Goal: Task Accomplishment & Management: Use online tool/utility

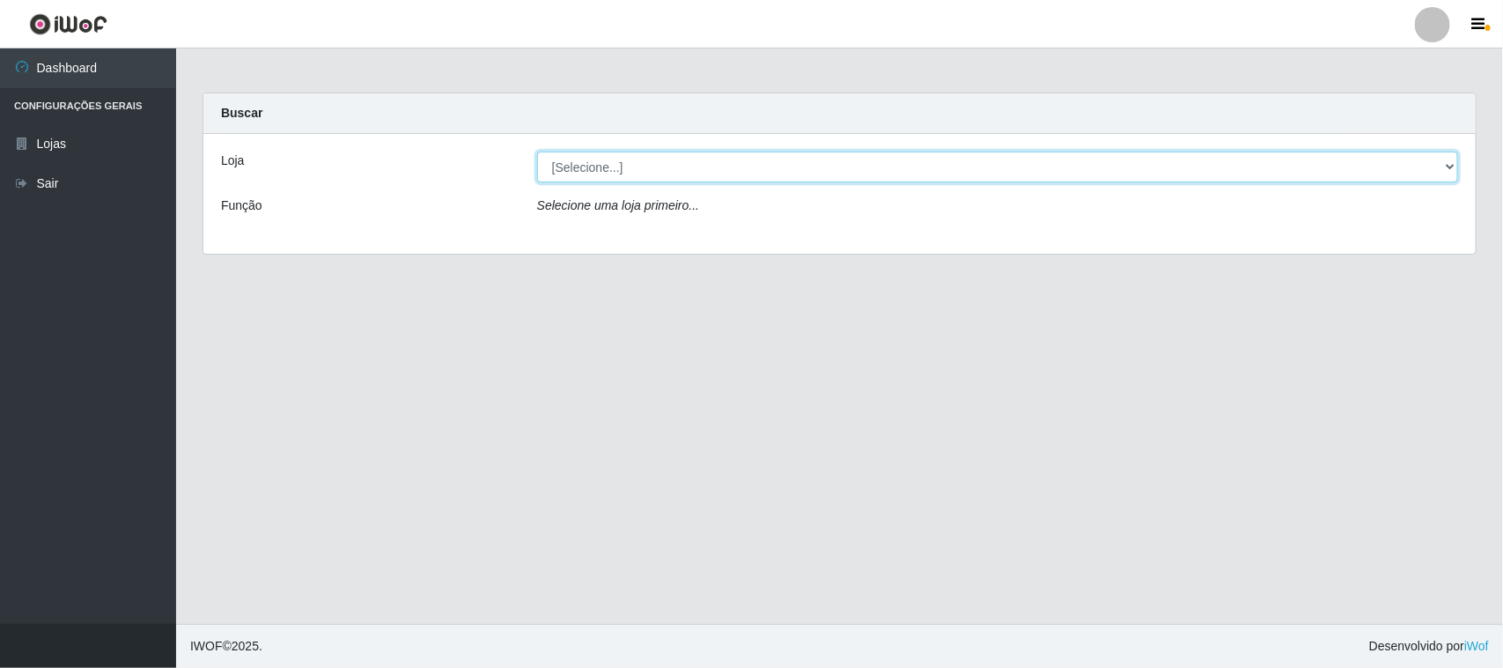
click at [789, 166] on select "[Selecione...] Hiper Queiroz - [GEOGRAPHIC_DATA][PERSON_NAME]" at bounding box center [997, 166] width 921 height 31
select select "515"
click at [537, 151] on select "[Selecione...] Hiper Queiroz - [GEOGRAPHIC_DATA][PERSON_NAME]" at bounding box center [997, 166] width 921 height 31
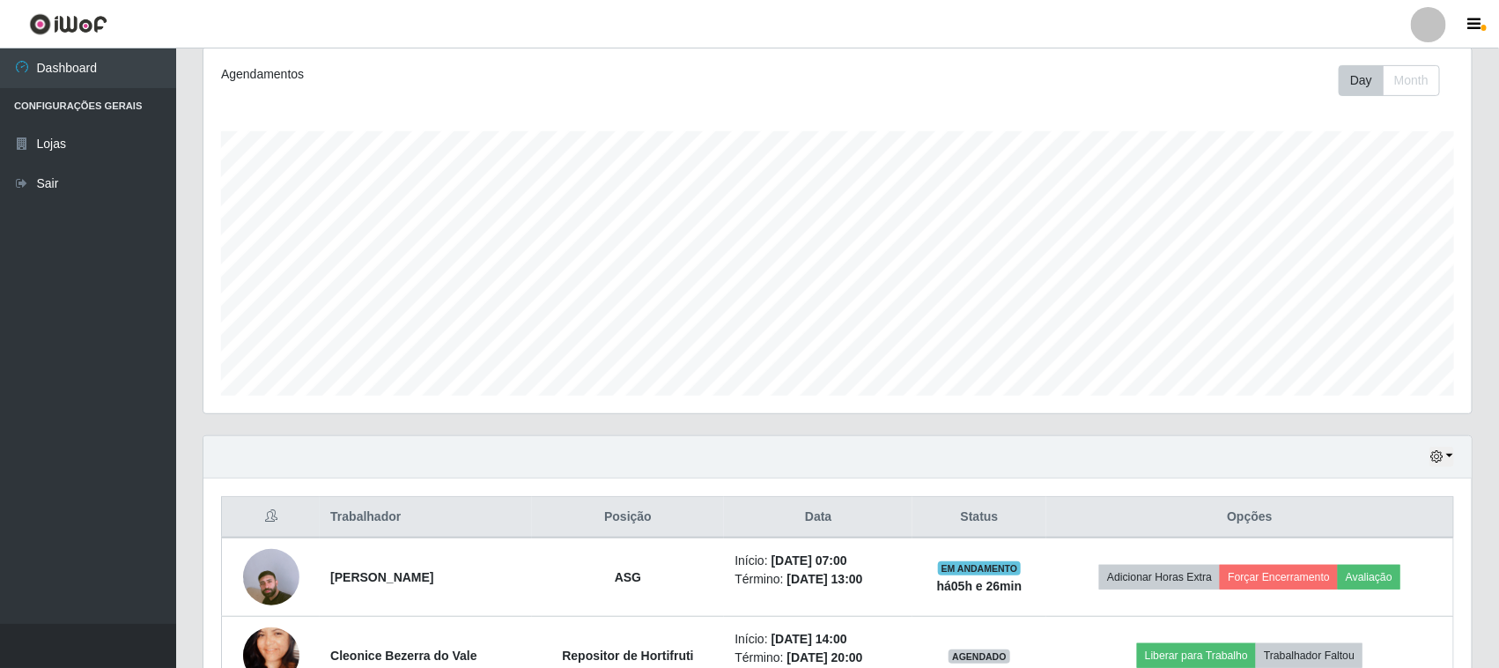
scroll to position [236, 0]
click at [1450, 456] on button "button" at bounding box center [1441, 455] width 25 height 20
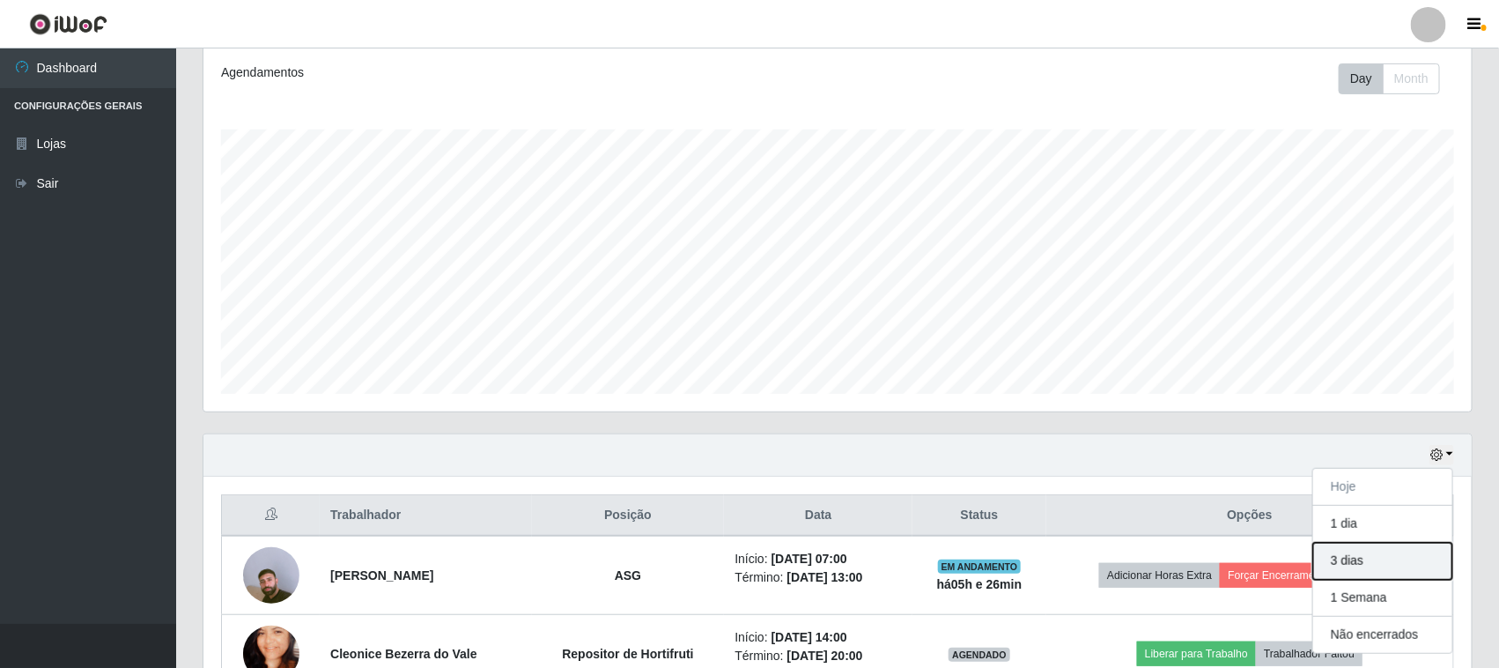
click at [1345, 559] on button "3 dias" at bounding box center [1382, 560] width 139 height 37
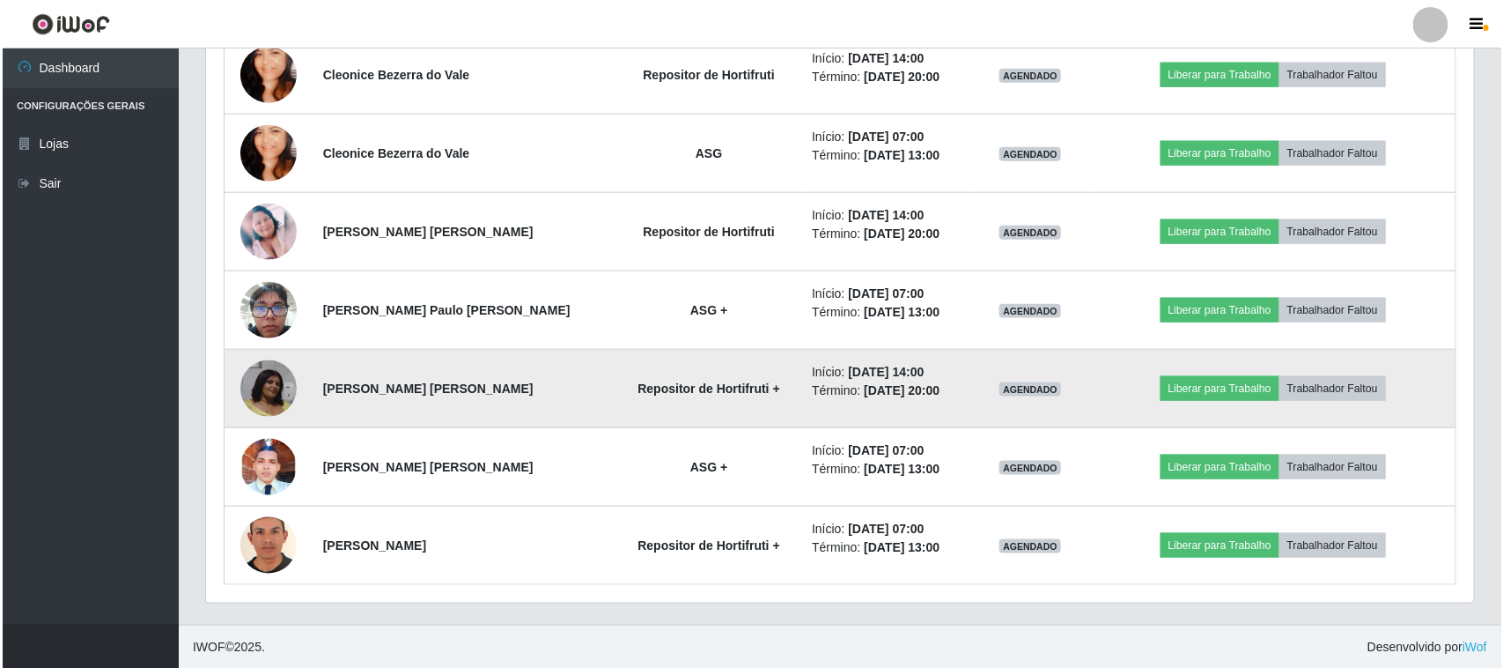
scroll to position [819, 0]
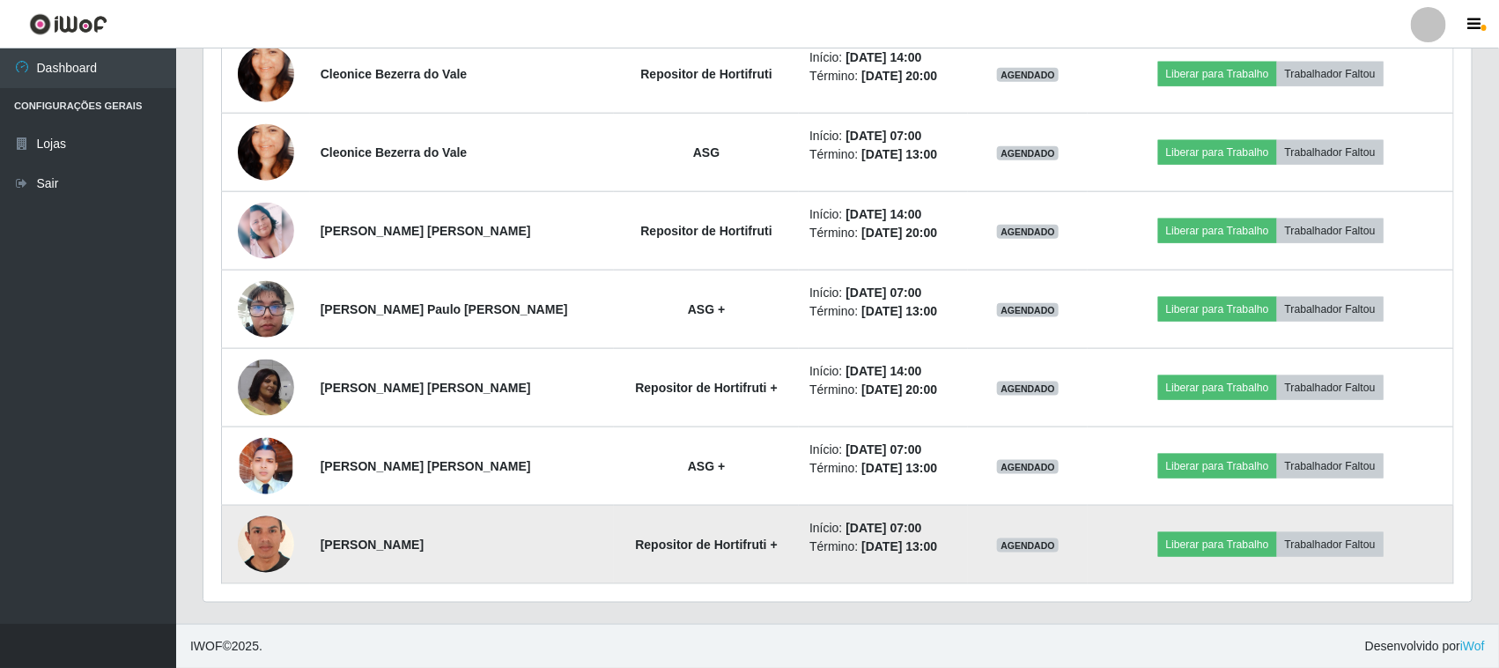
click at [256, 539] on img at bounding box center [266, 545] width 56 height 82
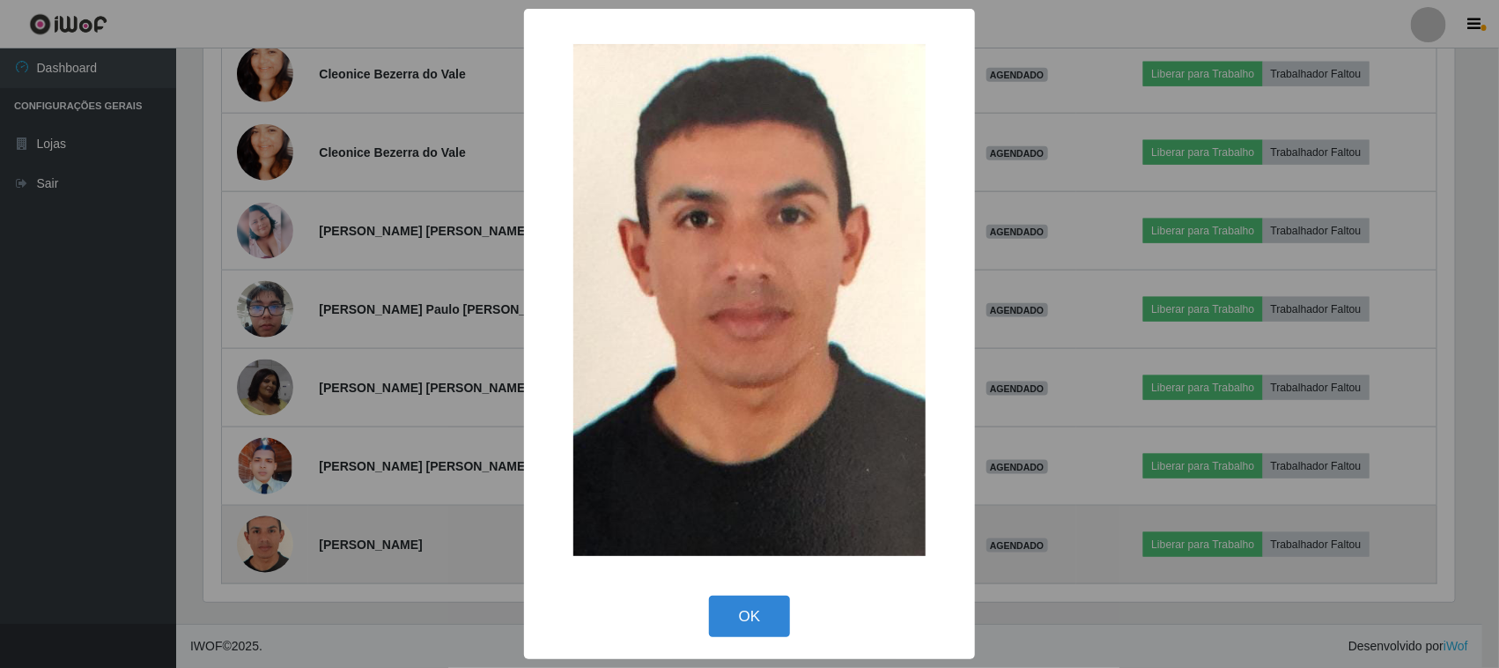
scroll to position [366, 1256]
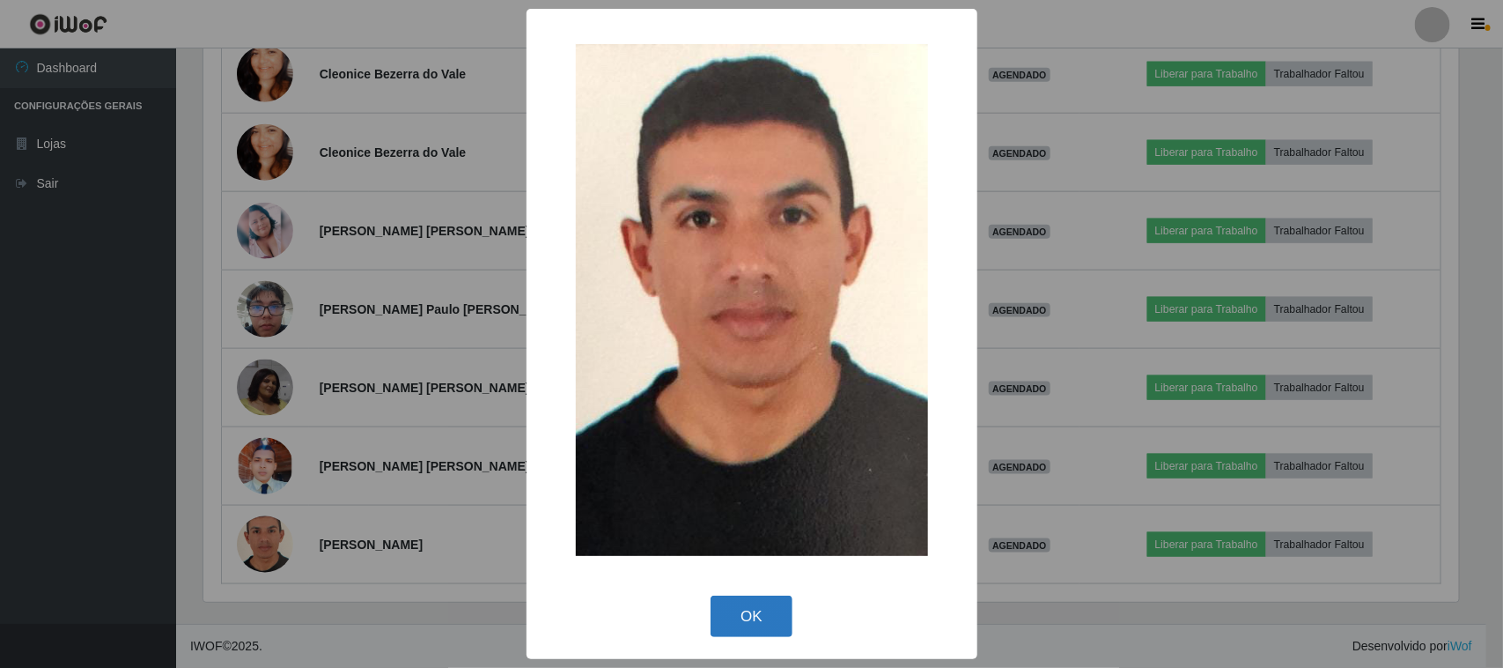
click at [742, 612] on button "OK" at bounding box center [752, 615] width 82 height 41
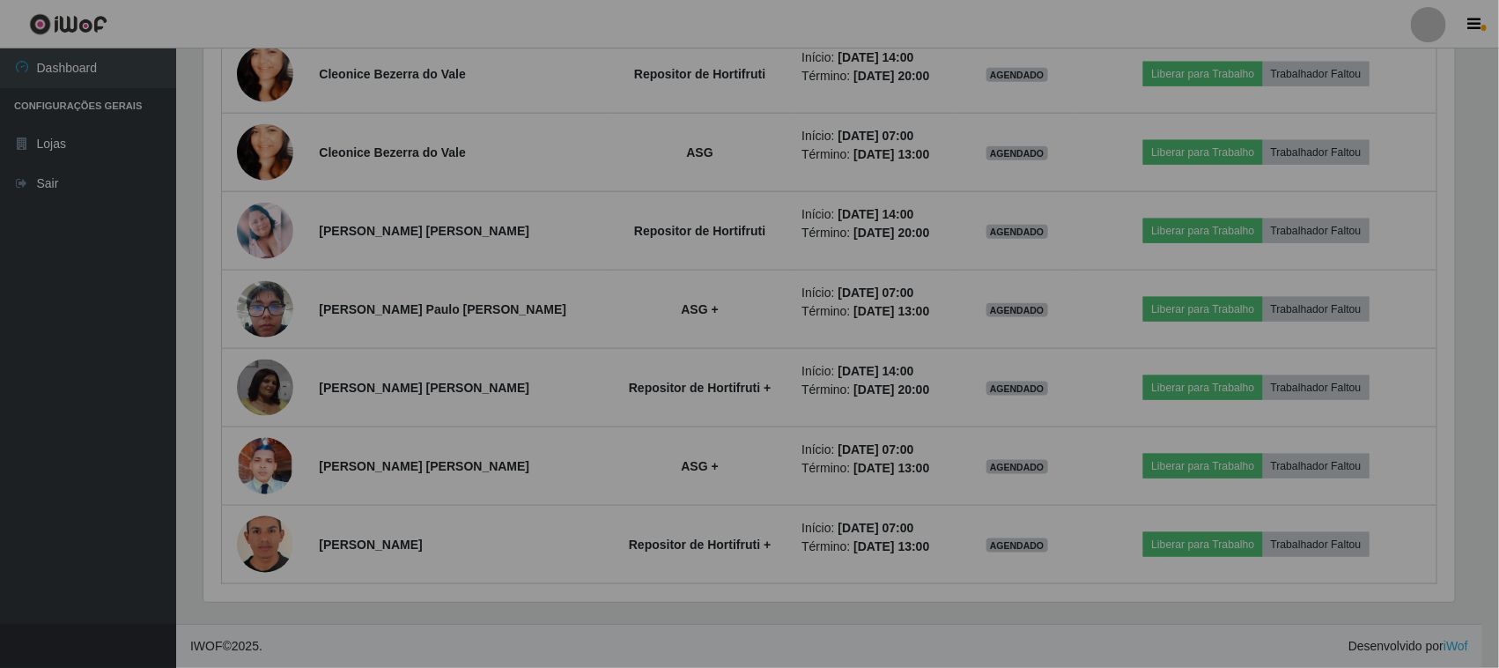
scroll to position [366, 1268]
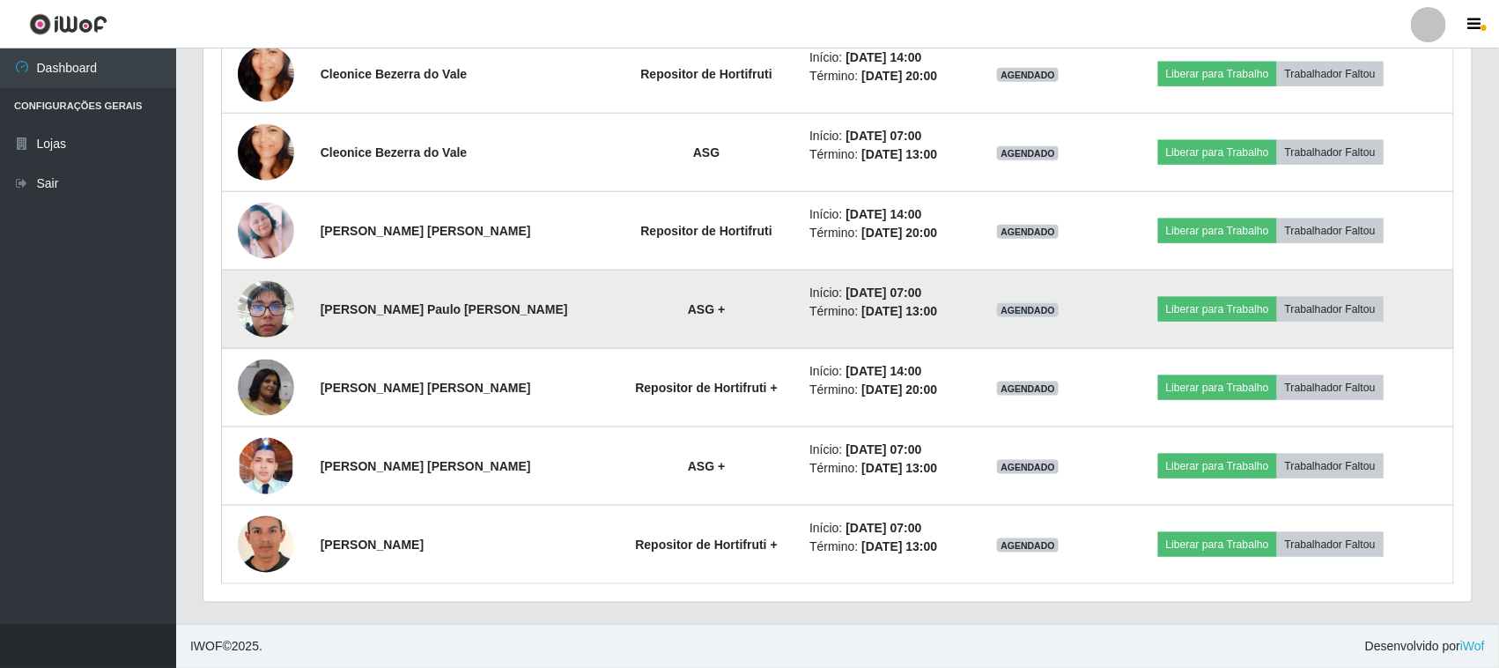
click at [245, 319] on img at bounding box center [266, 308] width 56 height 75
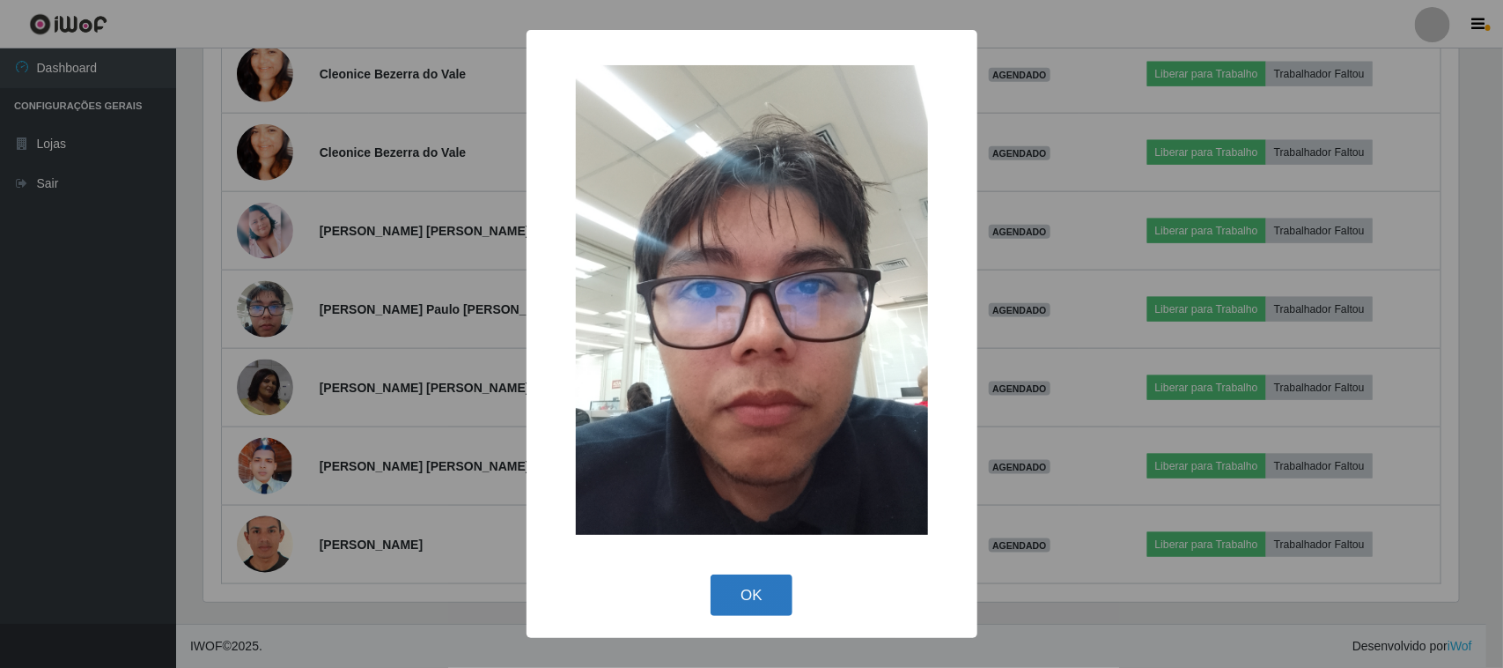
click at [762, 596] on button "OK" at bounding box center [752, 594] width 82 height 41
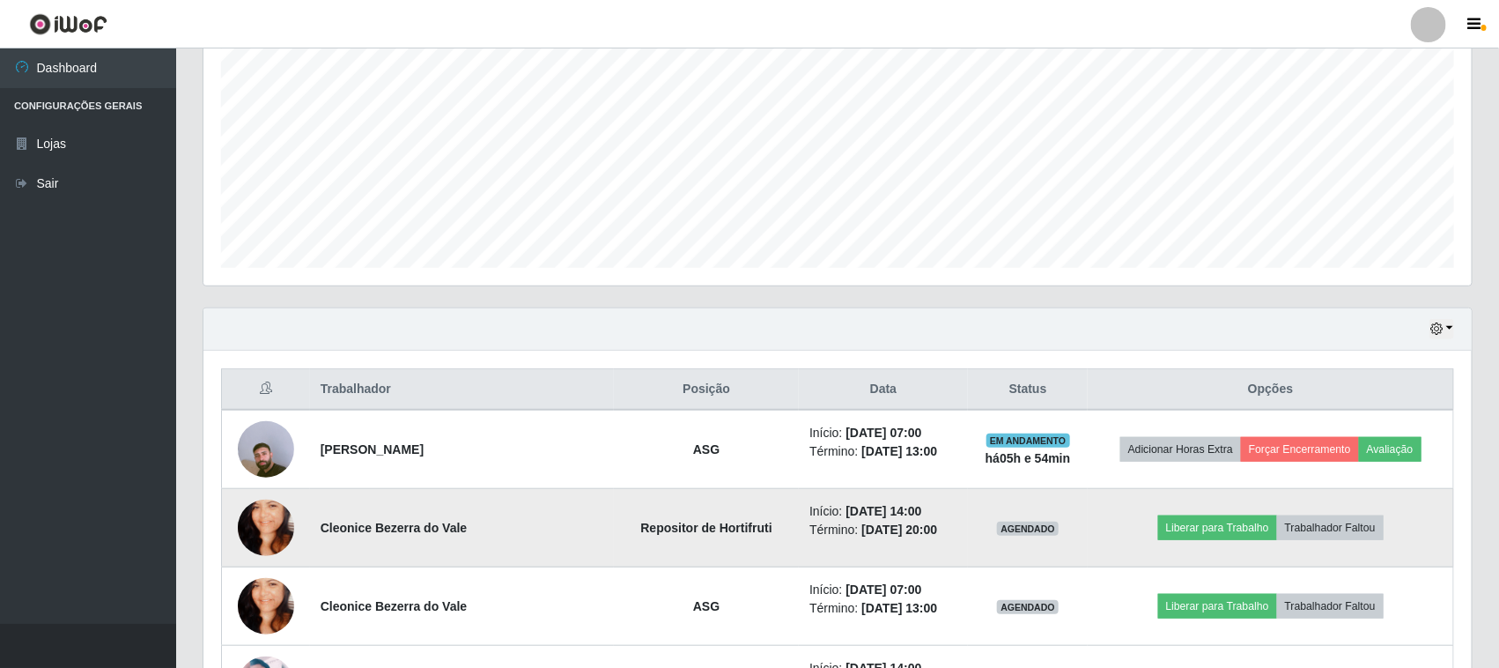
scroll to position [489, 0]
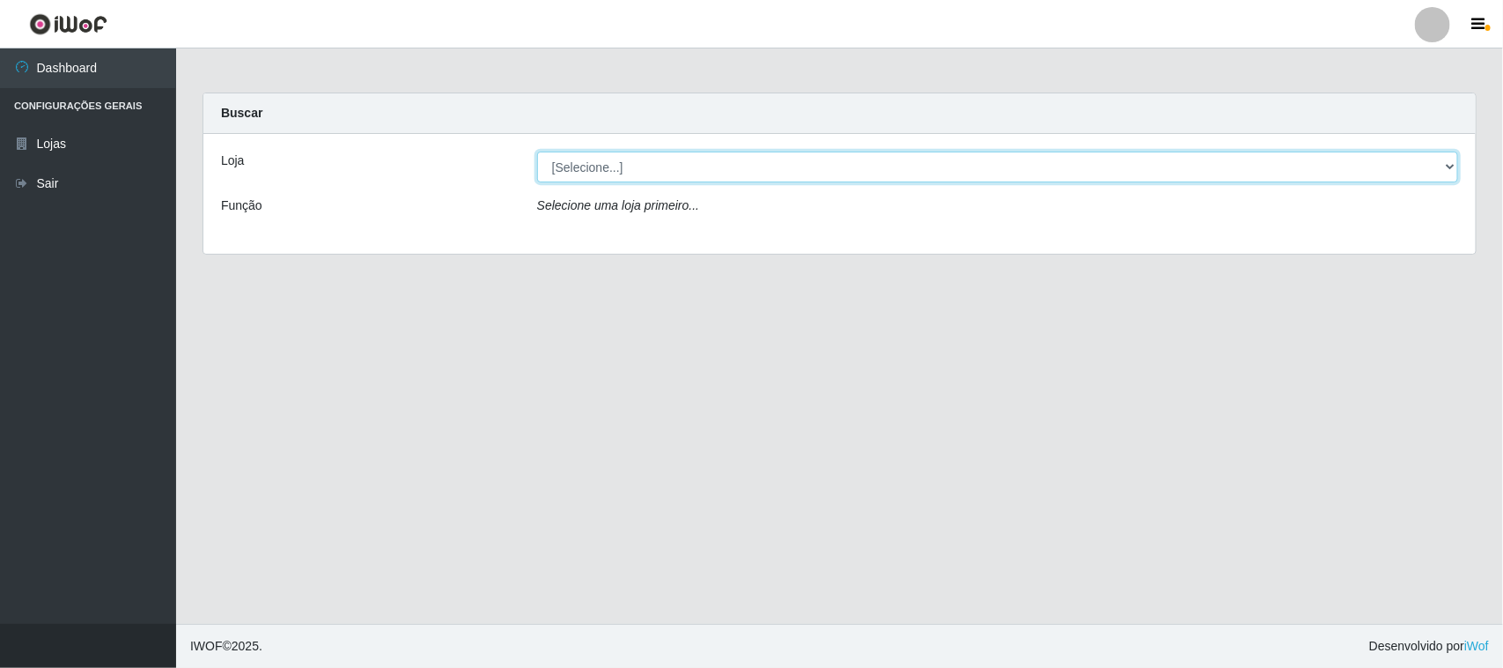
click at [1431, 167] on select "[Selecione...] Hiper Queiroz - [GEOGRAPHIC_DATA][PERSON_NAME]" at bounding box center [997, 166] width 921 height 31
select select "515"
click at [537, 151] on select "[Selecione...] Hiper Queiroz - [GEOGRAPHIC_DATA][PERSON_NAME]" at bounding box center [997, 166] width 921 height 31
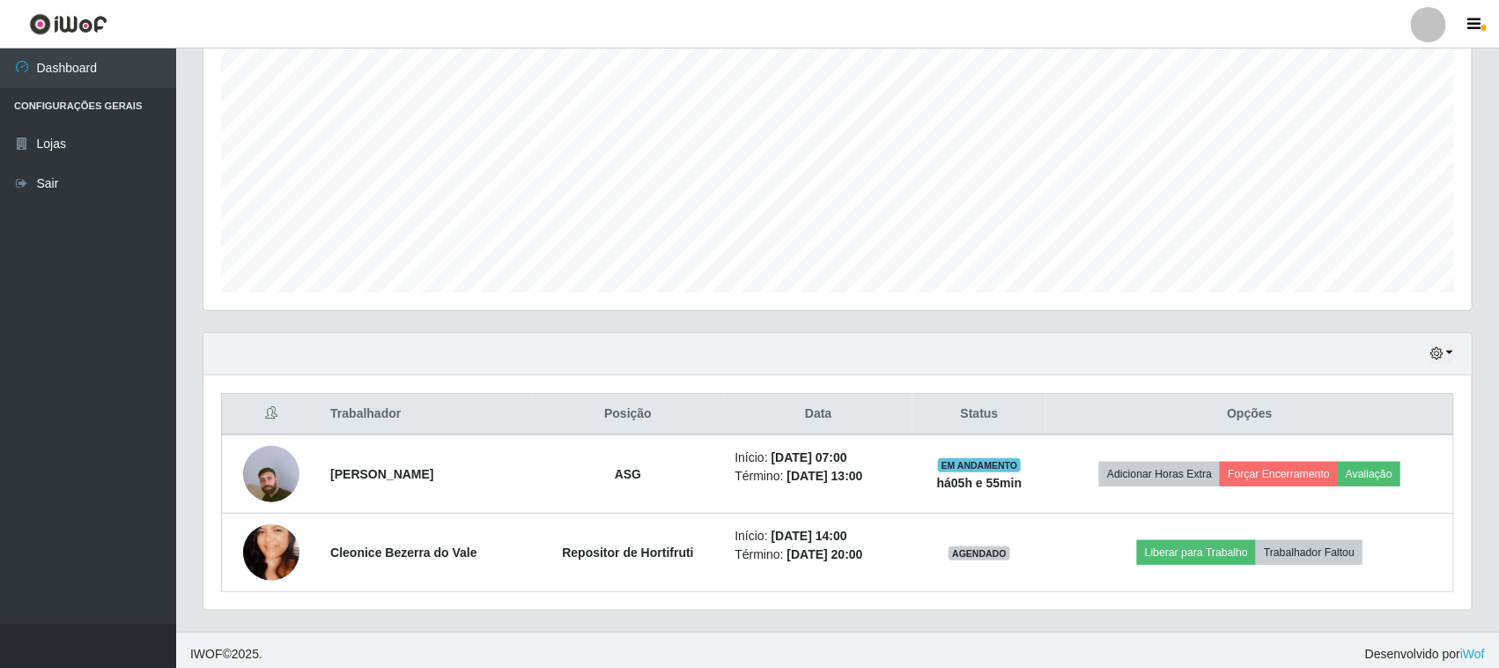
scroll to position [346, 0]
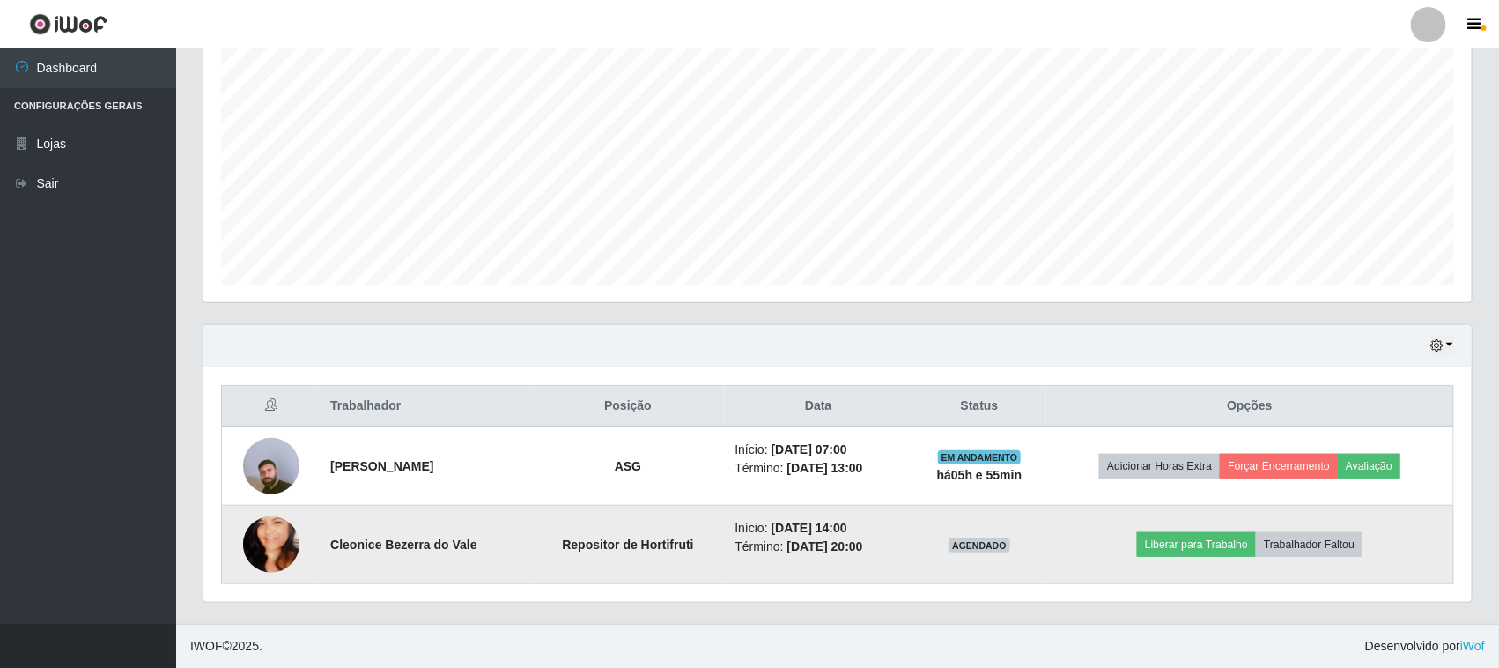
click at [273, 534] on img at bounding box center [271, 544] width 56 height 100
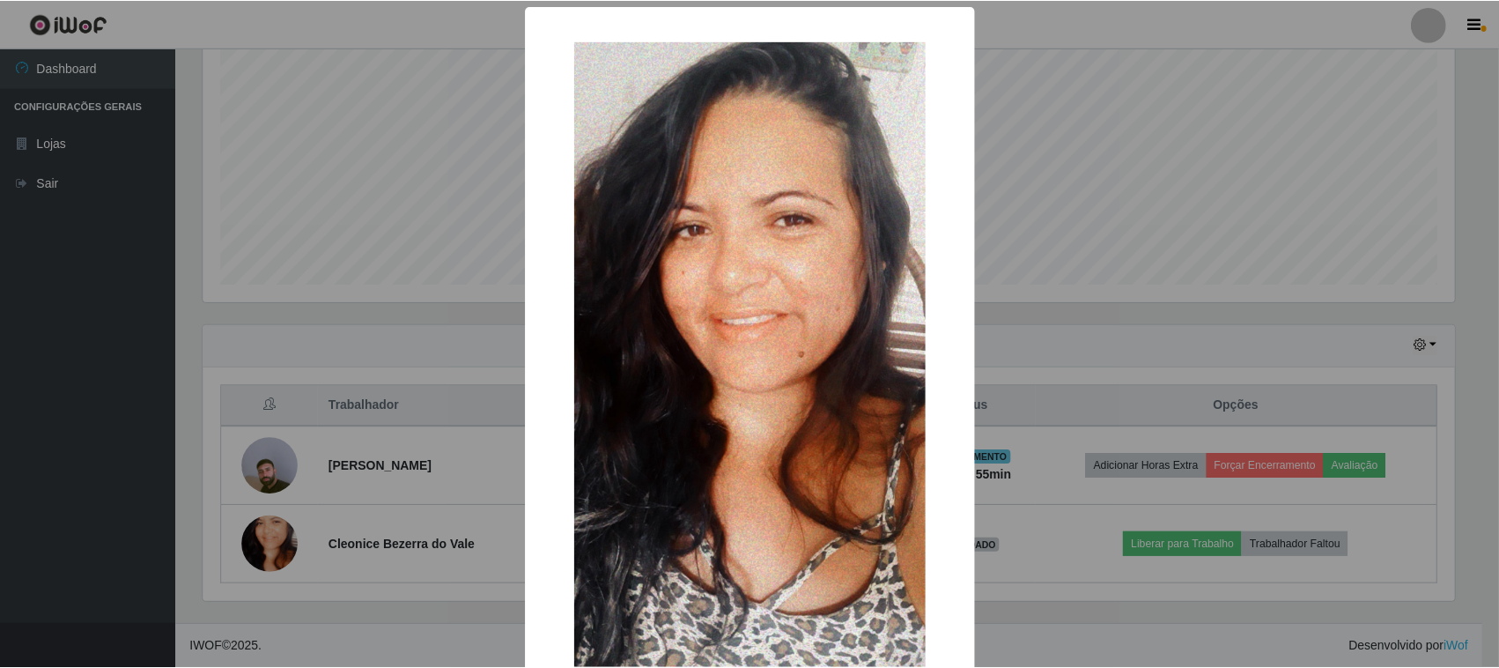
scroll to position [112, 0]
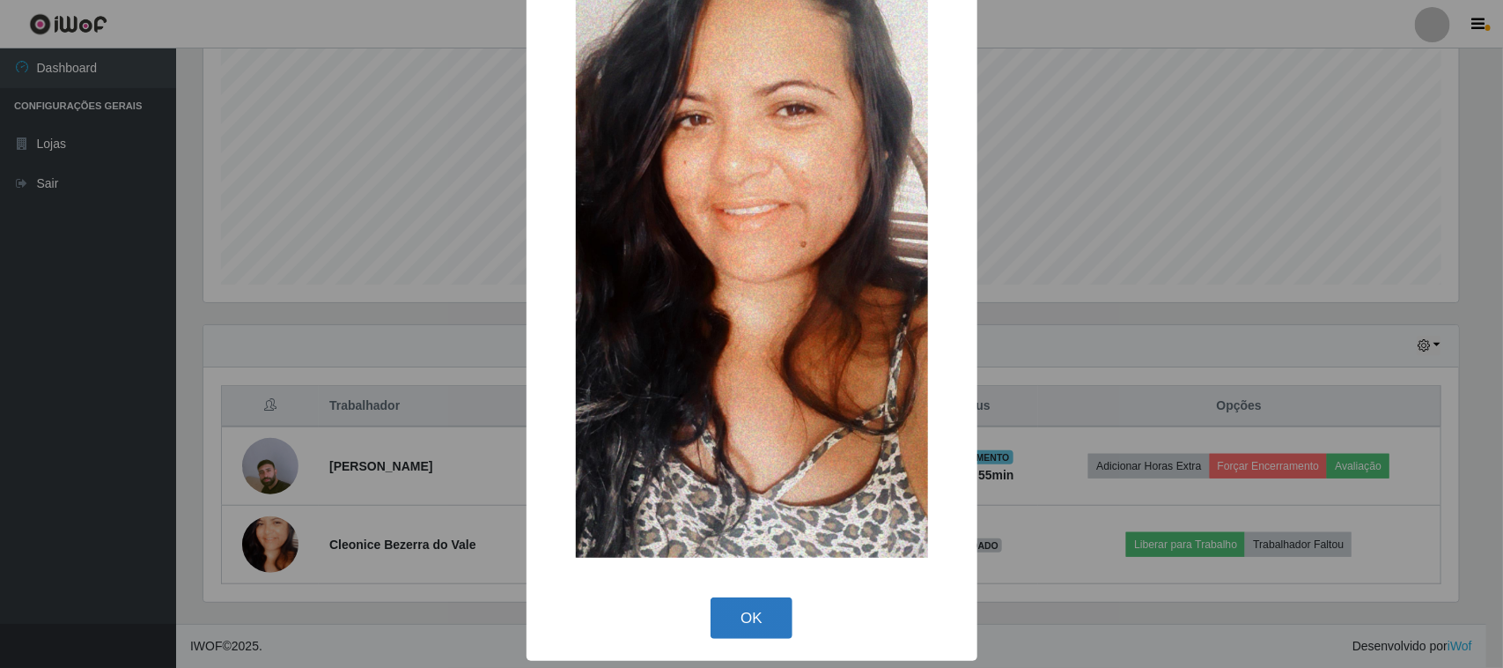
click at [764, 610] on button "OK" at bounding box center [752, 617] width 82 height 41
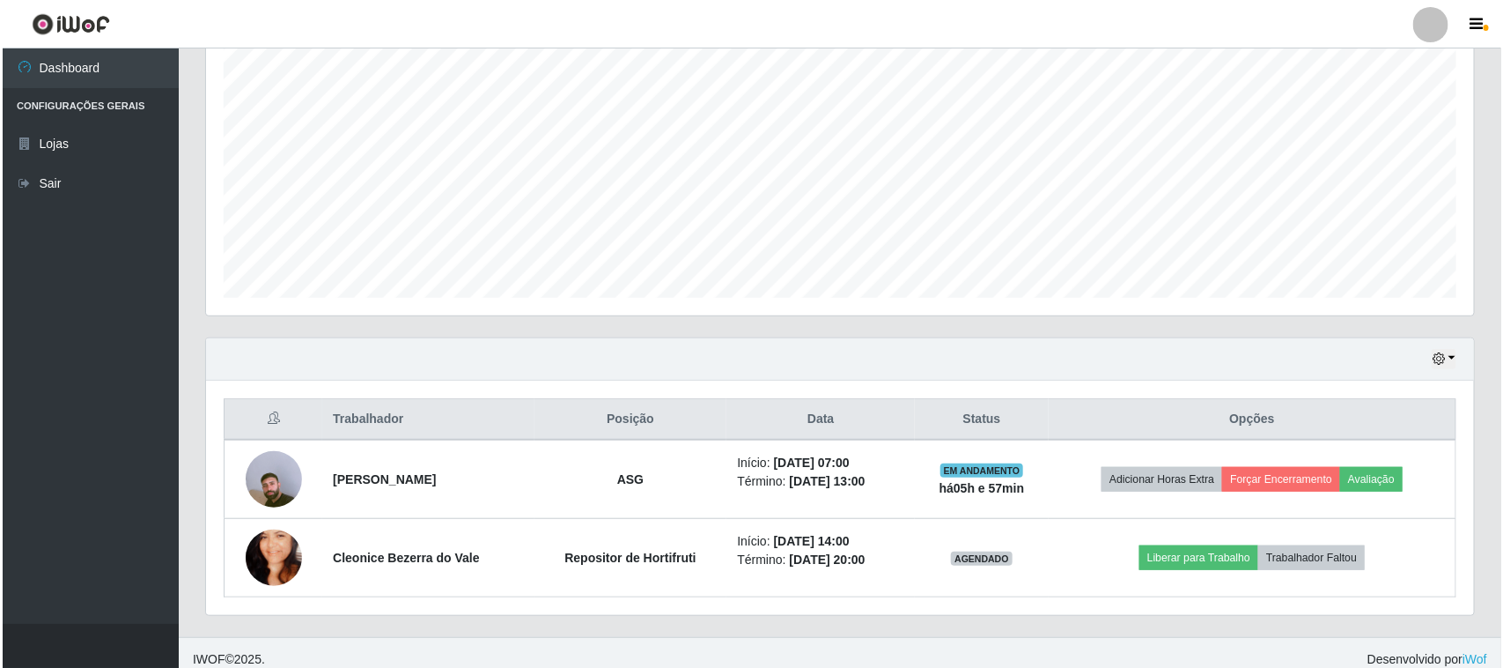
scroll to position [346, 0]
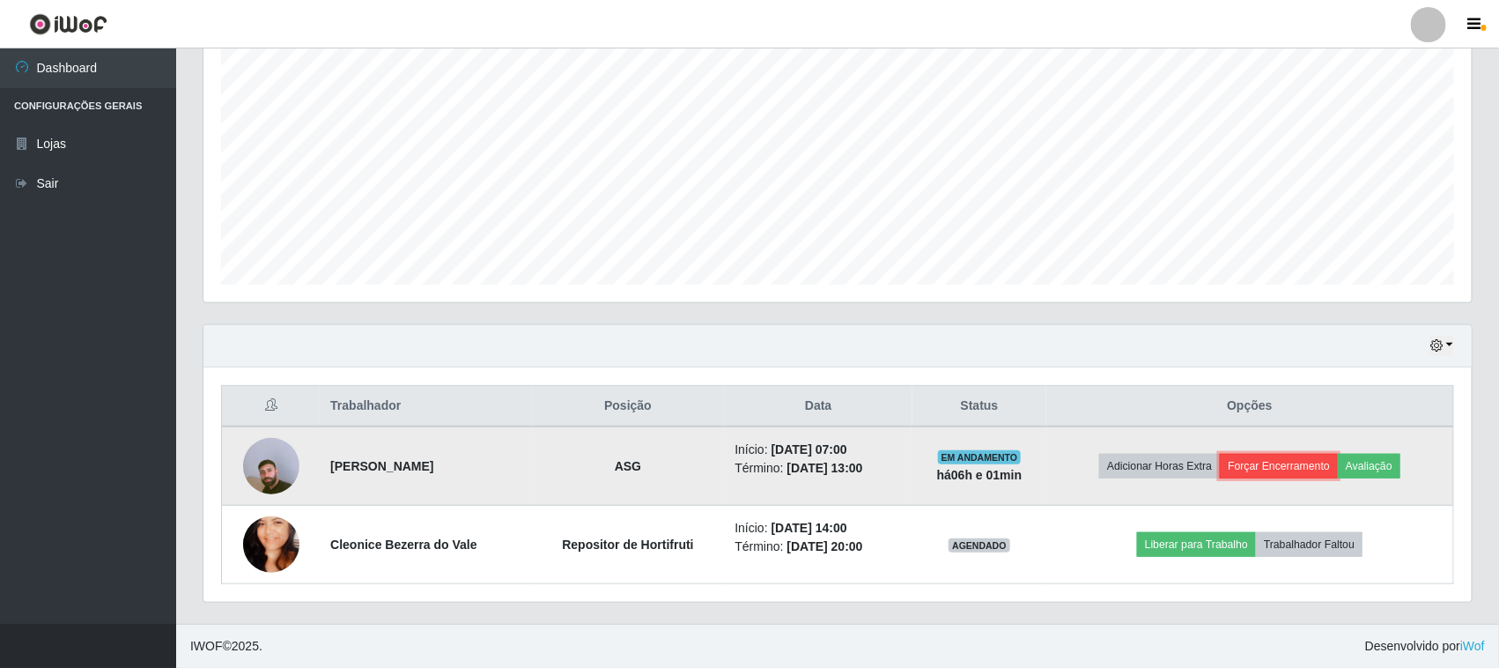
click at [1257, 465] on button "Forçar Encerramento" at bounding box center [1279, 466] width 118 height 25
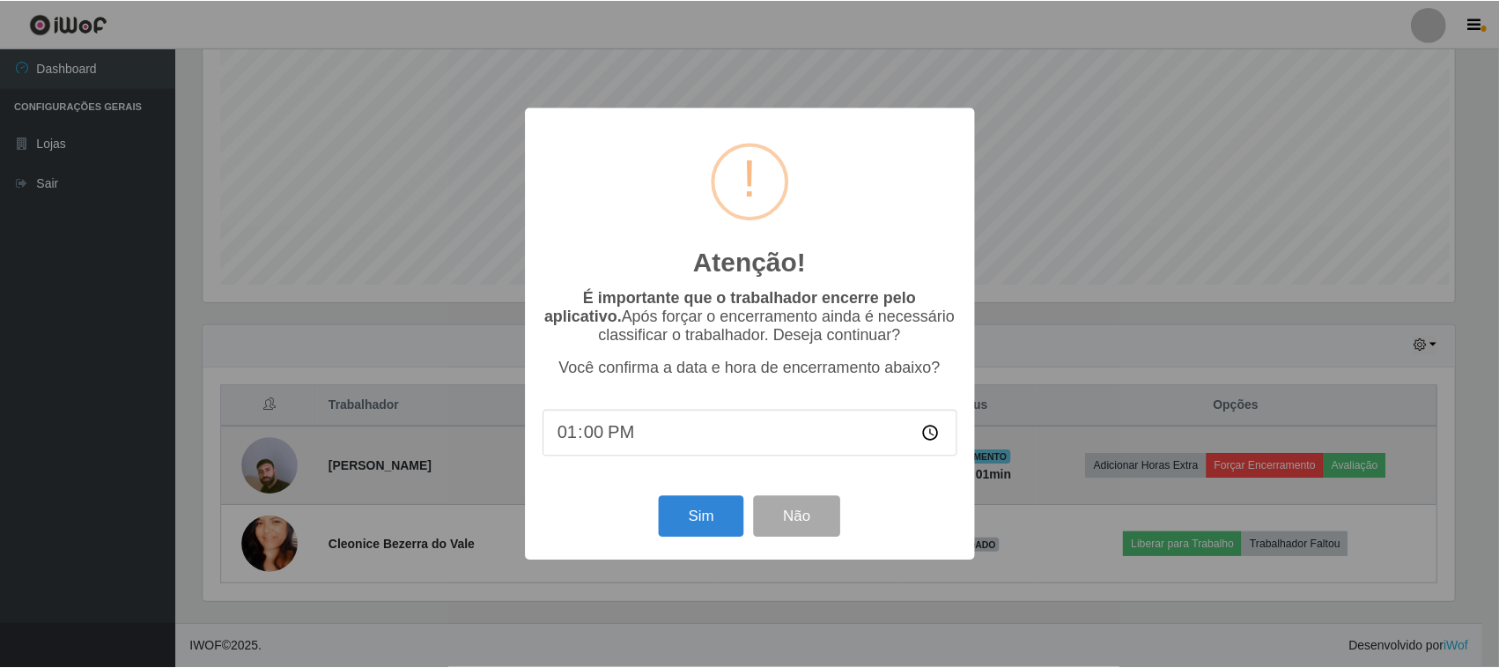
scroll to position [366, 1256]
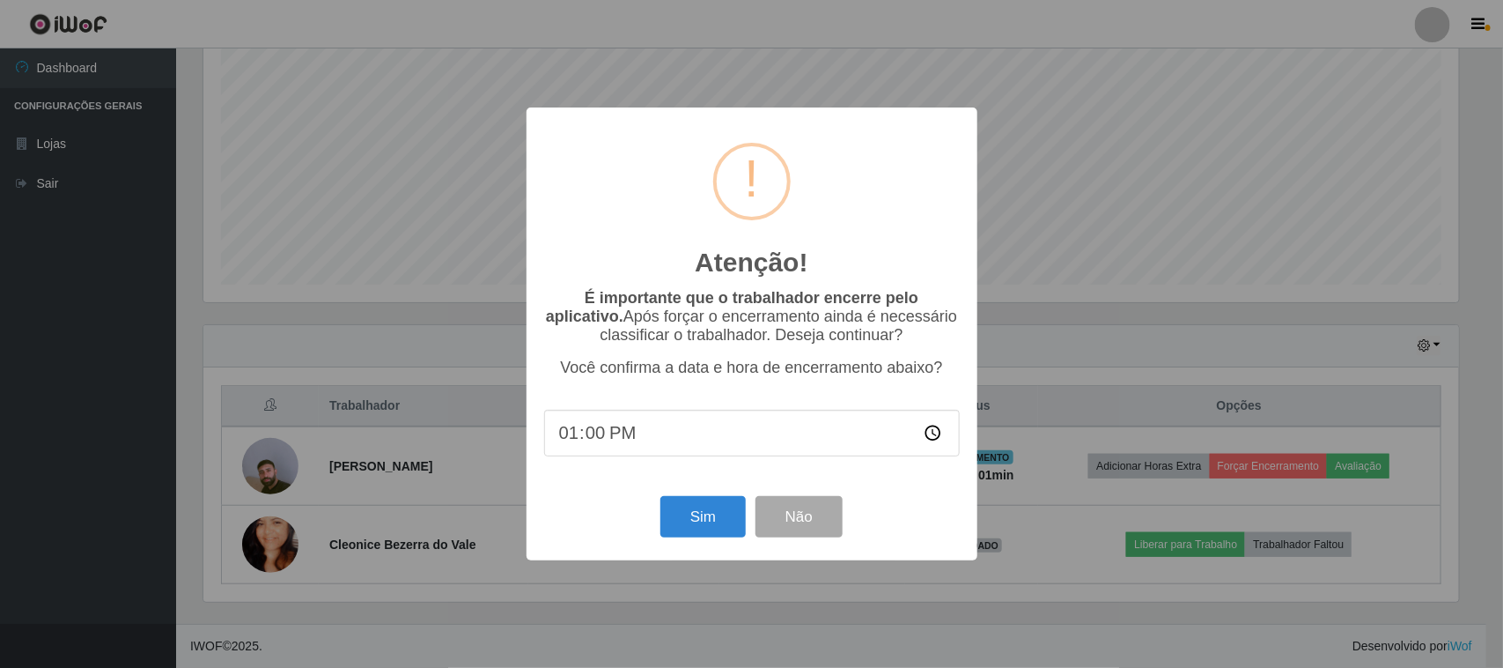
type input "13:01"
click at [701, 513] on button "Sim" at bounding box center [702, 516] width 85 height 41
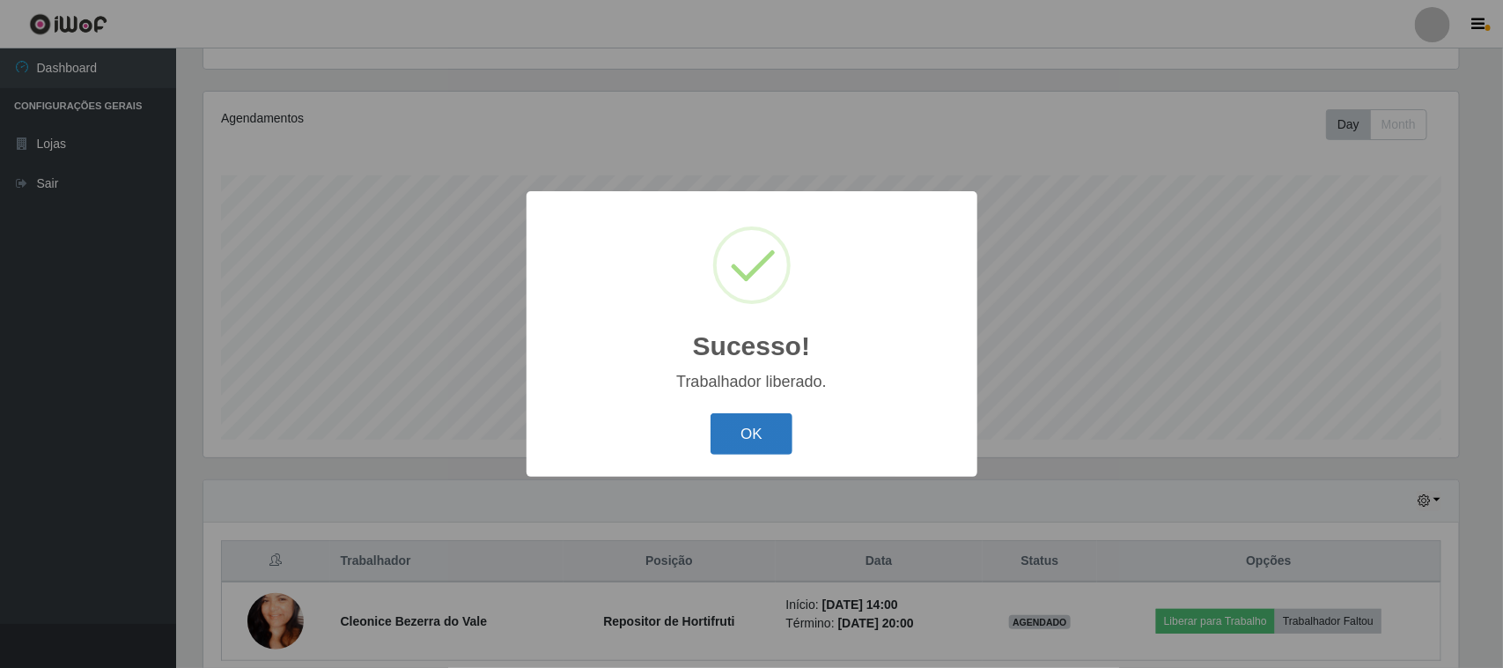
click at [741, 427] on button "OK" at bounding box center [752, 433] width 82 height 41
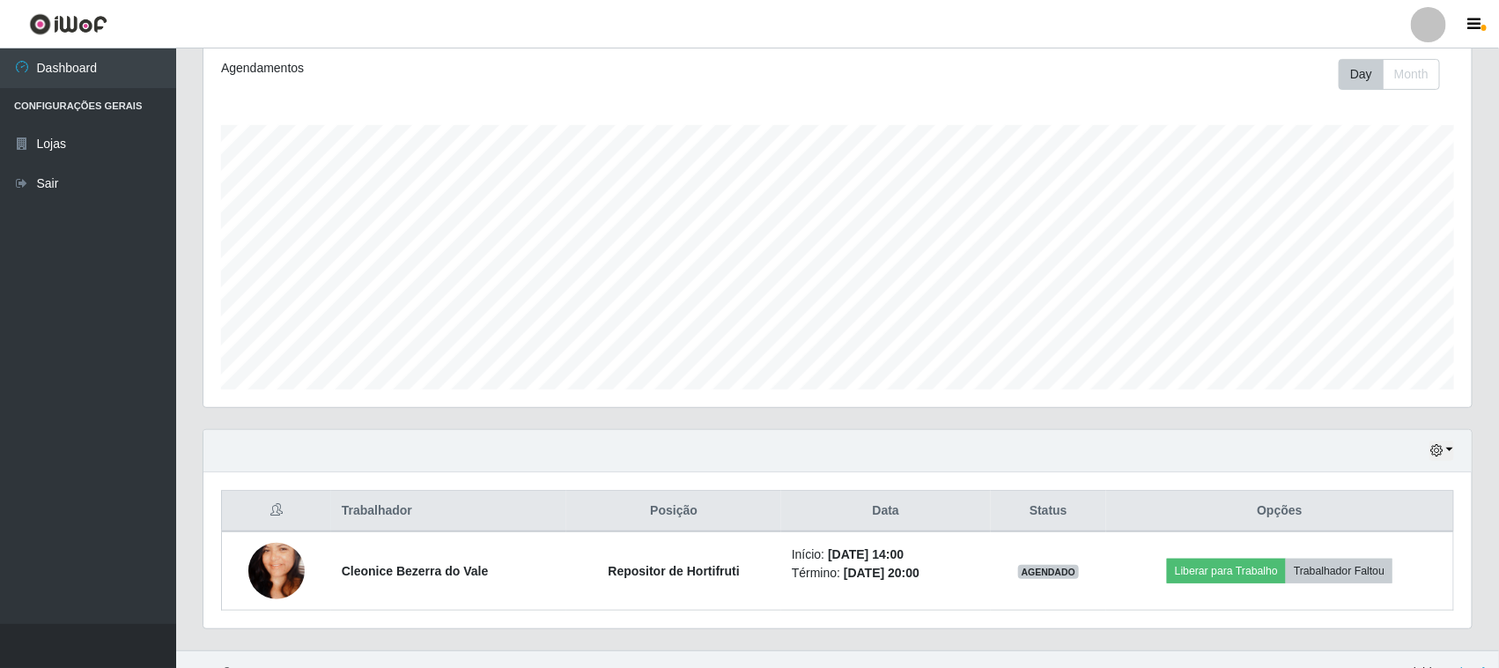
scroll to position [269, 0]
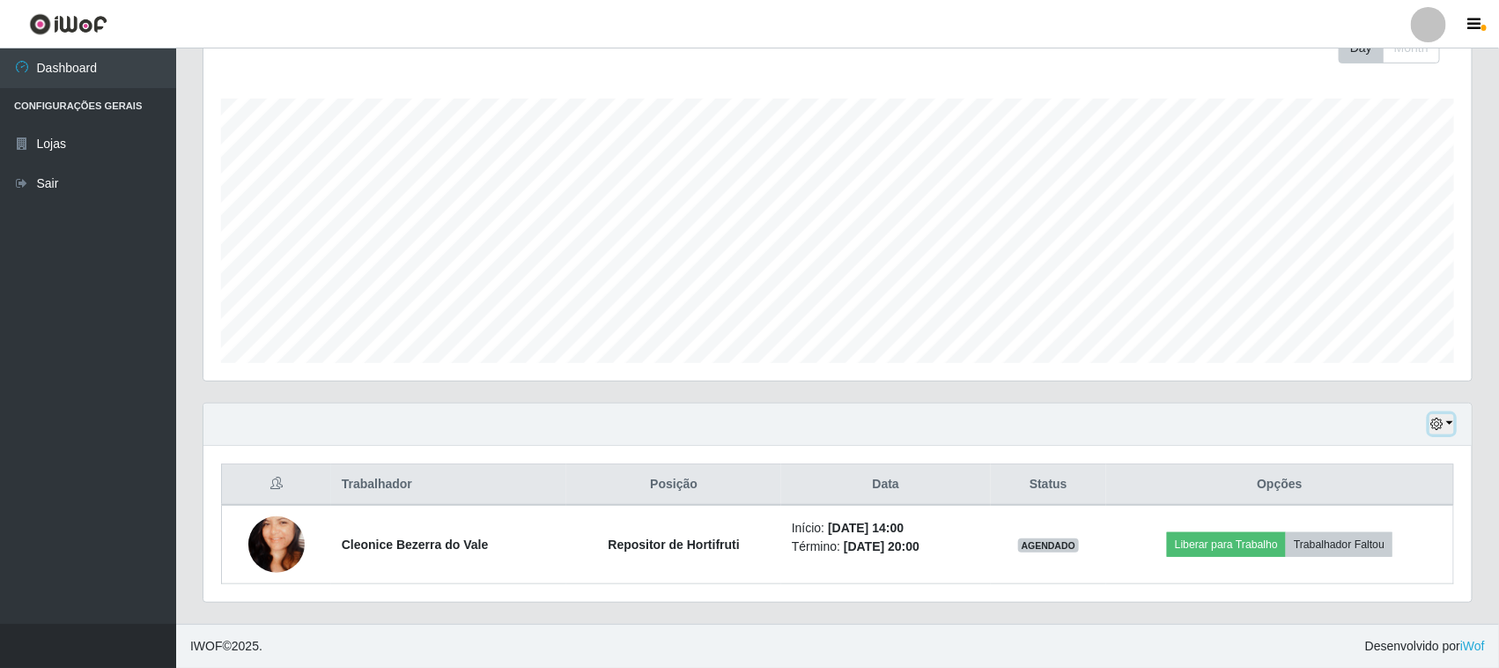
click at [1441, 416] on button "button" at bounding box center [1441, 424] width 25 height 20
click at [1356, 326] on button "3 dias" at bounding box center [1382, 320] width 139 height 37
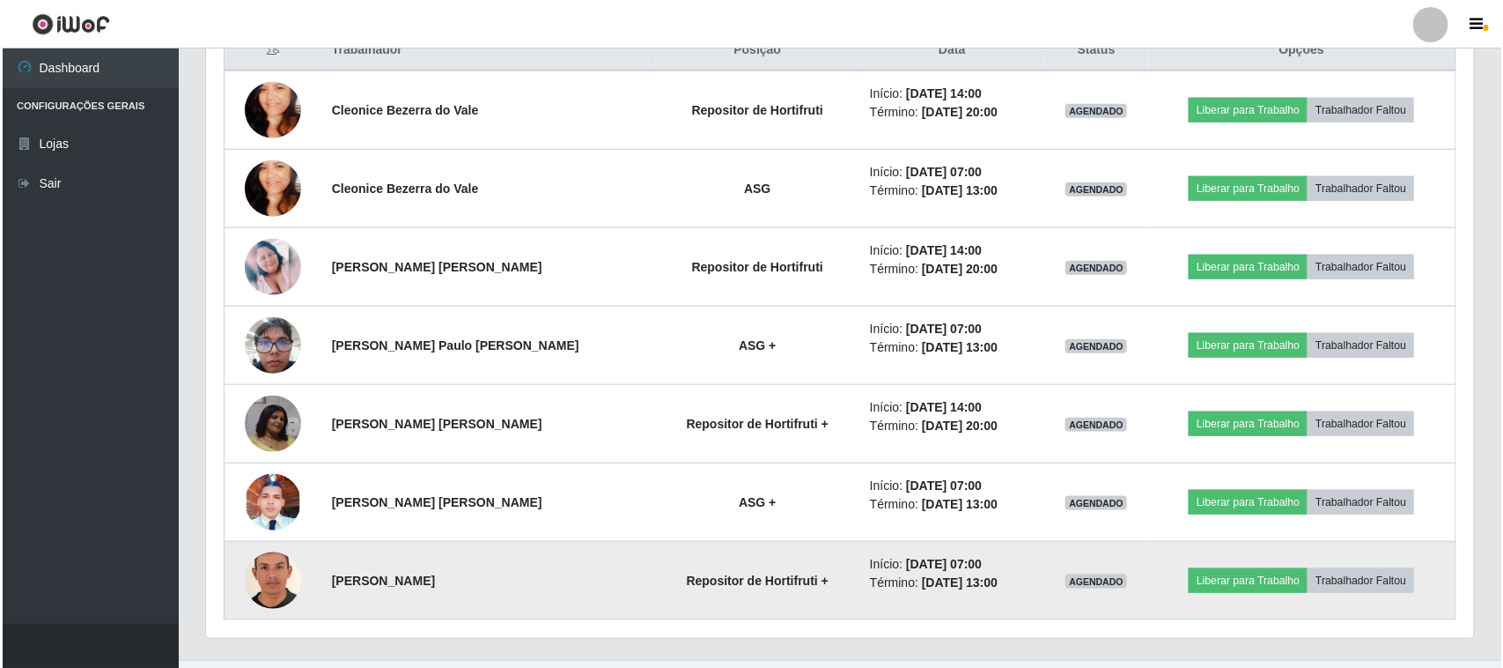
scroll to position [740, 0]
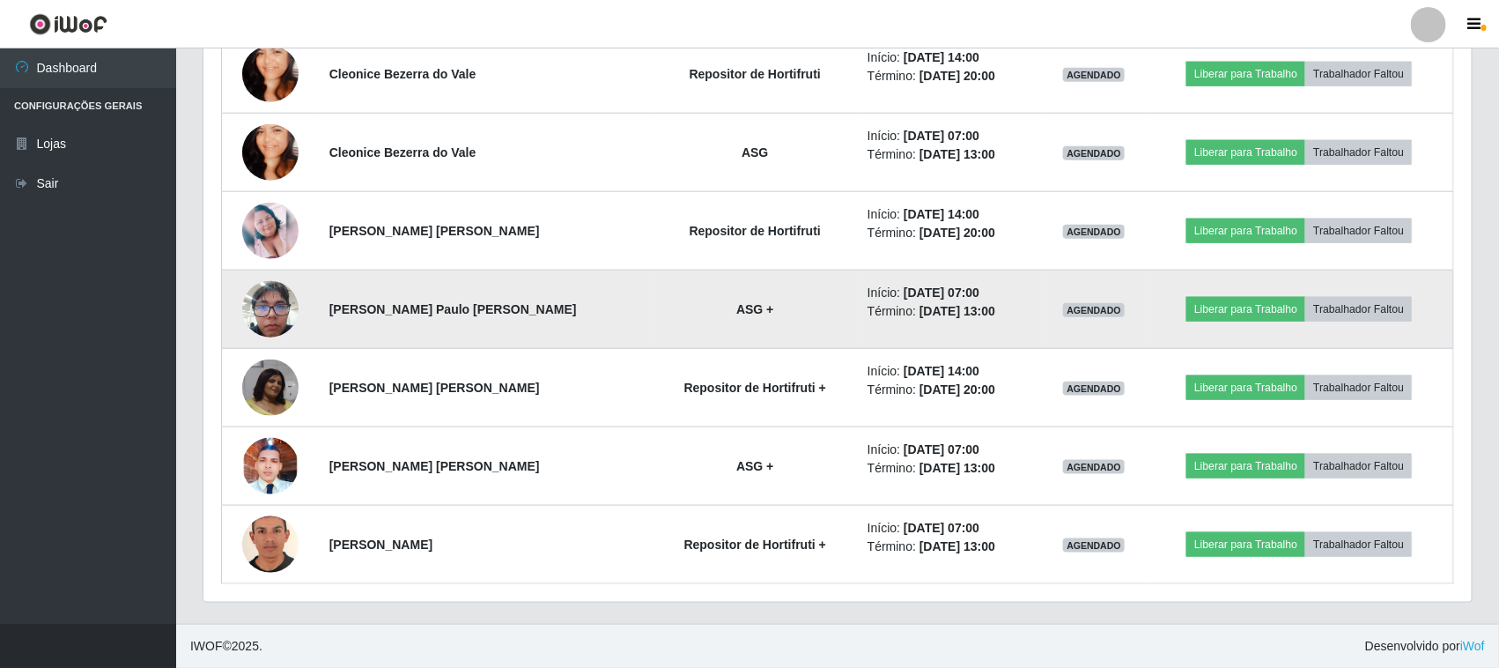
click at [284, 302] on img at bounding box center [270, 308] width 56 height 75
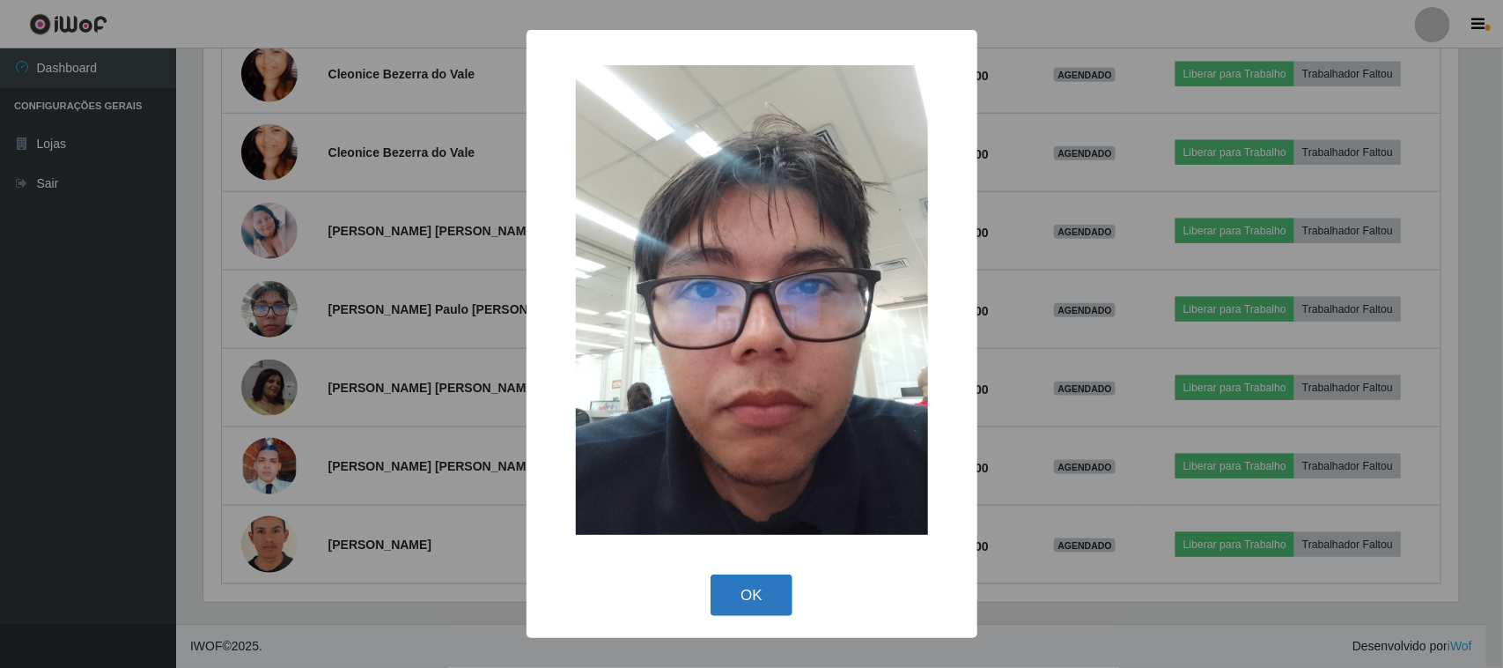
click at [738, 595] on button "OK" at bounding box center [752, 594] width 82 height 41
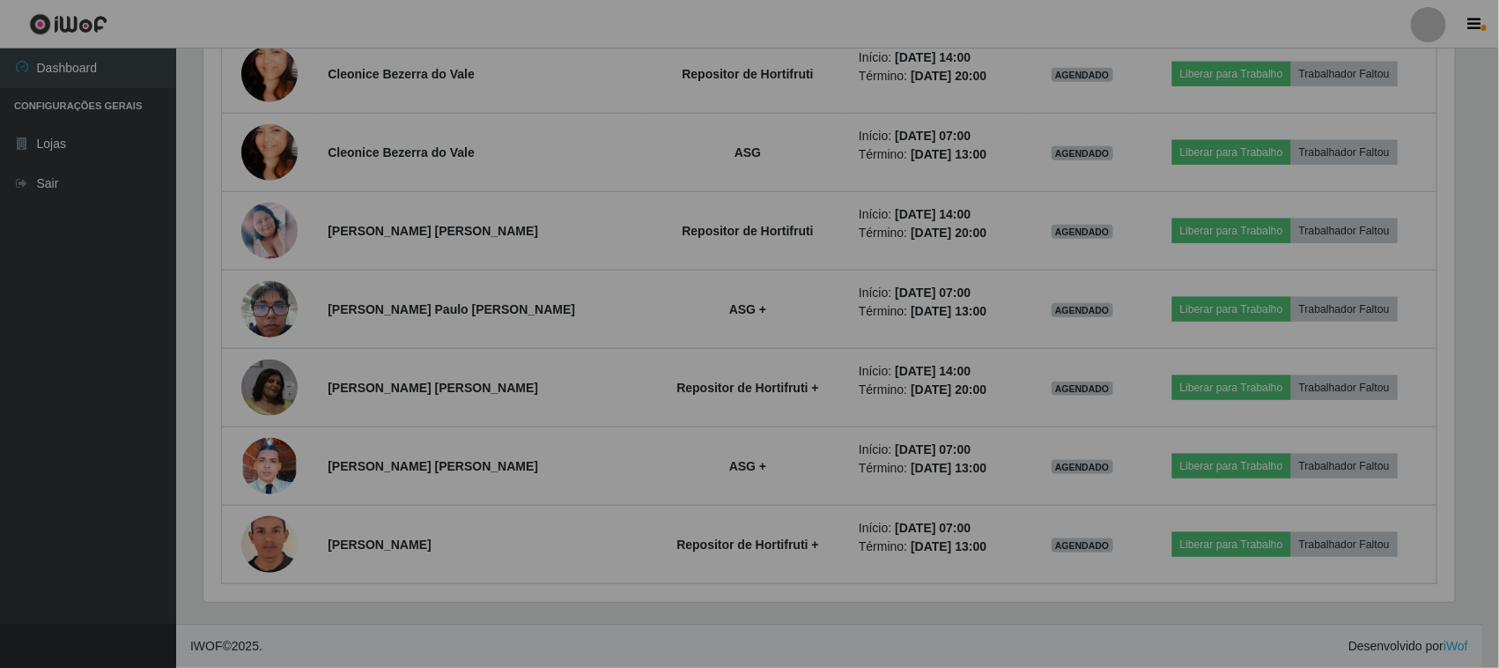
scroll to position [366, 1268]
